Goal: Book appointment/travel/reservation

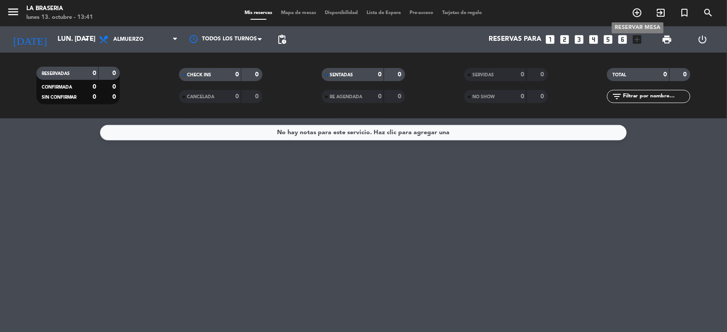
click at [634, 15] on icon "add_circle_outline" at bounding box center [637, 12] width 11 height 11
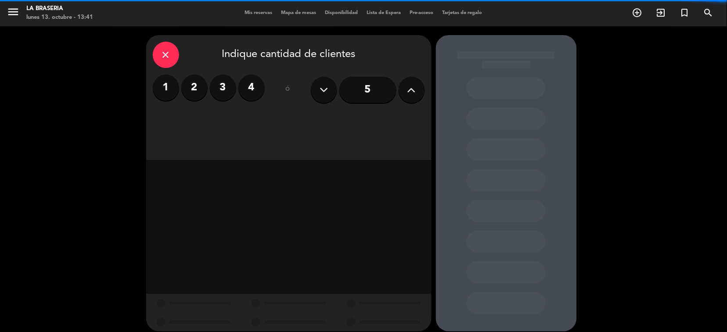
click at [424, 85] on div "5" at bounding box center [368, 90] width 114 height 31
click at [401, 94] on button at bounding box center [411, 90] width 26 height 26
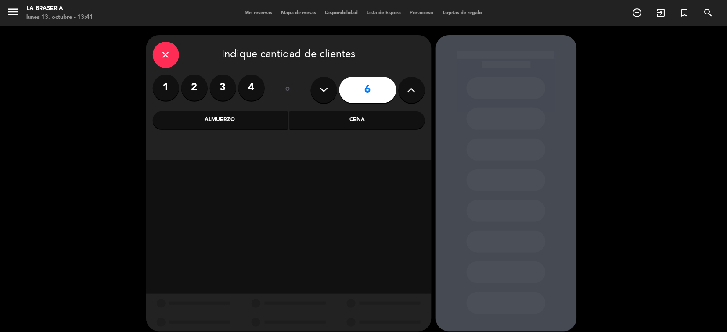
click at [410, 94] on icon at bounding box center [411, 89] width 8 height 13
click at [405, 85] on button at bounding box center [411, 90] width 26 height 26
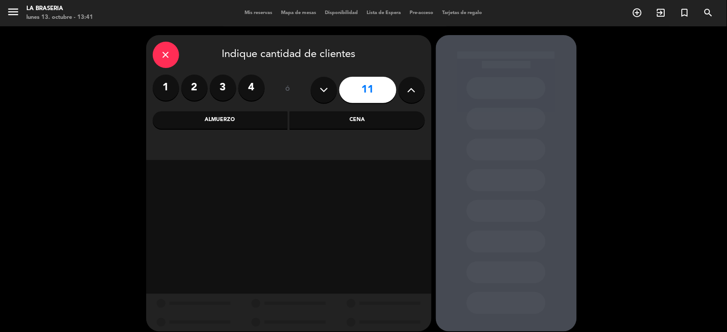
click at [405, 85] on button at bounding box center [411, 90] width 26 height 26
type input "12"
click at [346, 112] on div "Cena" at bounding box center [357, 120] width 135 height 18
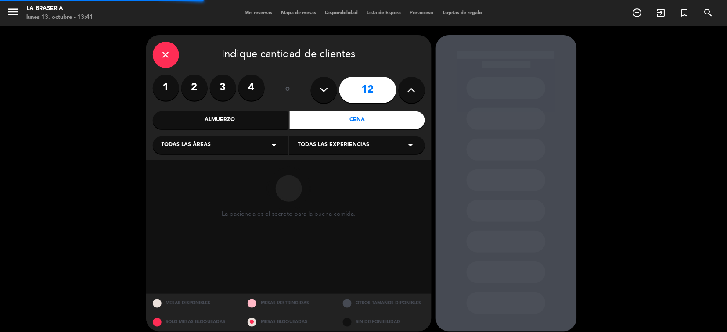
click at [268, 147] on div "Todas las áreas arrow_drop_down" at bounding box center [221, 145] width 136 height 18
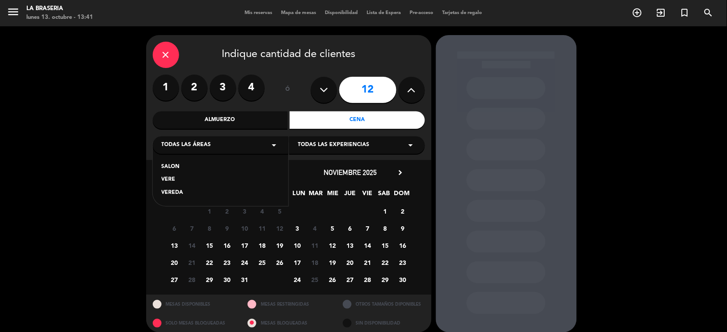
click at [169, 171] on div "SALON" at bounding box center [220, 167] width 118 height 9
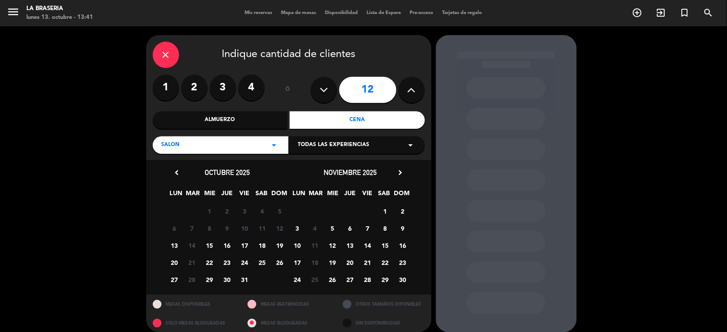
click at [168, 245] on span "13" at bounding box center [174, 245] width 14 height 14
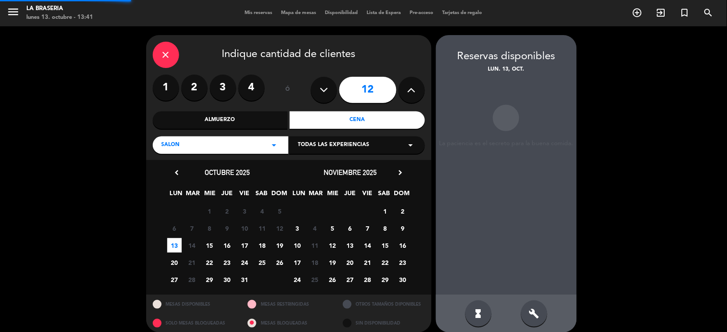
scroll to position [8, 0]
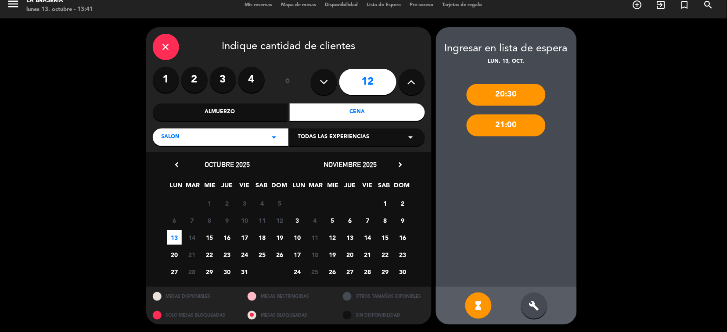
click at [511, 297] on div "hourglass_full build" at bounding box center [506, 306] width 141 height 38
click at [533, 314] on div "build" at bounding box center [534, 306] width 26 height 26
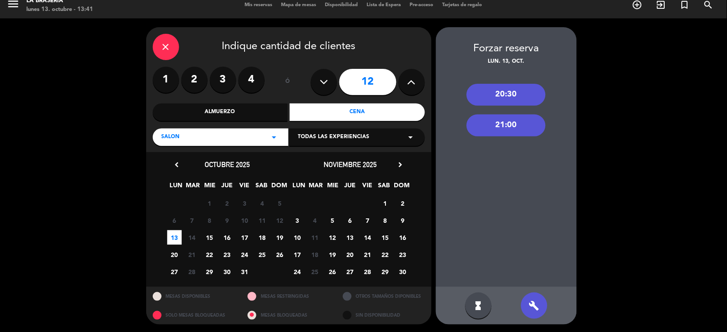
click at [510, 126] on div "21:00" at bounding box center [505, 126] width 79 height 22
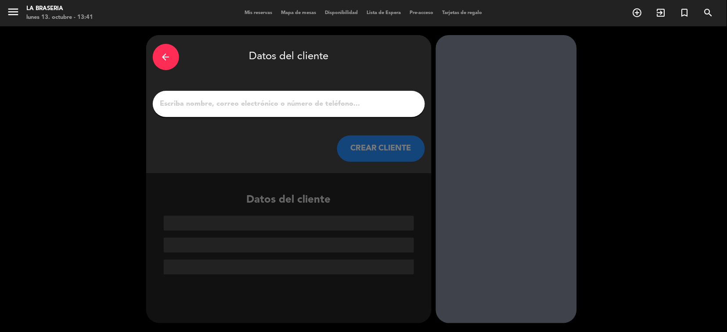
scroll to position [0, 0]
click at [337, 102] on input "1" at bounding box center [288, 104] width 259 height 12
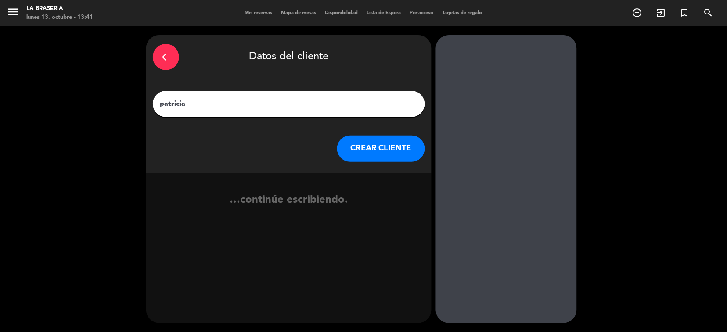
type input "patricia"
click at [402, 167] on div "arrow_back Datos del cliente [PERSON_NAME] CLIENTE" at bounding box center [288, 104] width 285 height 138
click at [394, 153] on button "CREAR CLIENTE" at bounding box center [381, 149] width 88 height 26
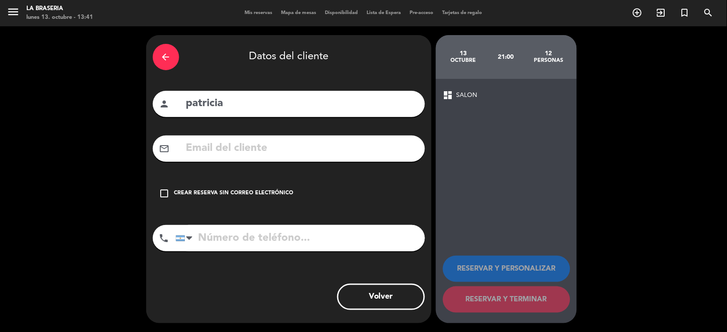
drag, startPoint x: 221, startPoint y: 188, endPoint x: 229, endPoint y: 200, distance: 15.1
click at [222, 188] on div "check_box_outline_blank Crear reserva sin correo electrónico" at bounding box center [289, 193] width 272 height 26
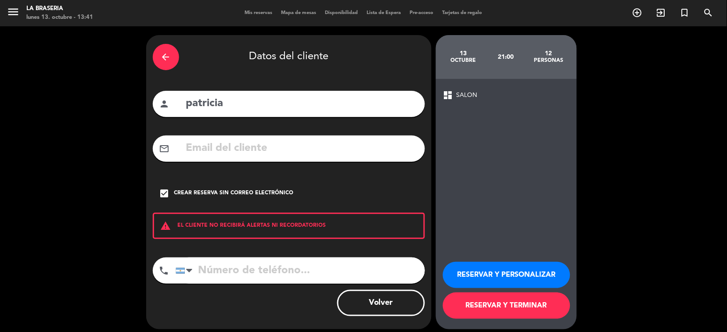
drag, startPoint x: 231, startPoint y: 268, endPoint x: 237, endPoint y: 258, distance: 11.7
click at [231, 266] on input "tel" at bounding box center [299, 271] width 249 height 26
type input "2964604723"
click at [480, 297] on button "RESERVAR Y TERMINAR" at bounding box center [506, 306] width 127 height 26
